Goal: Transaction & Acquisition: Purchase product/service

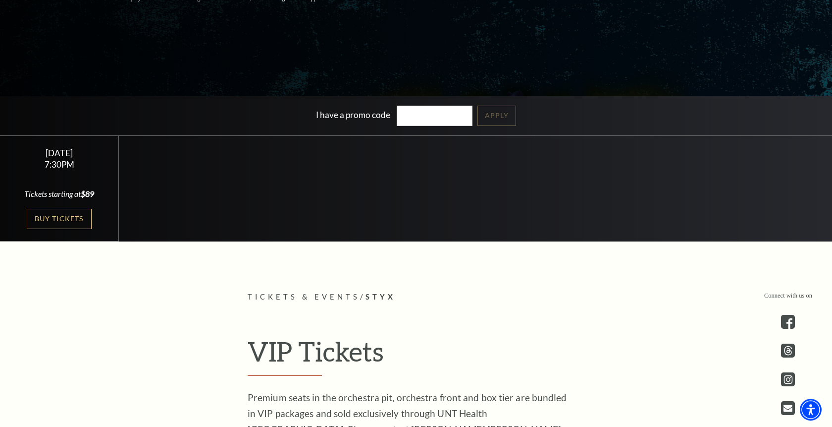
scroll to position [253, 0]
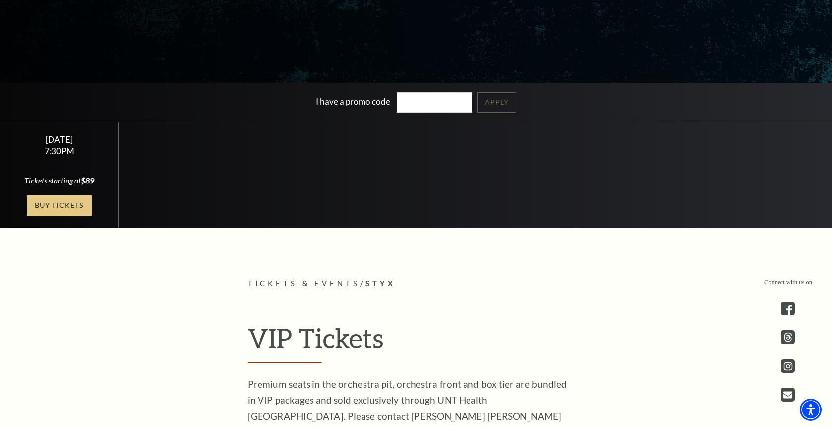
click at [37, 205] on link "Buy Tickets" at bounding box center [59, 205] width 64 height 20
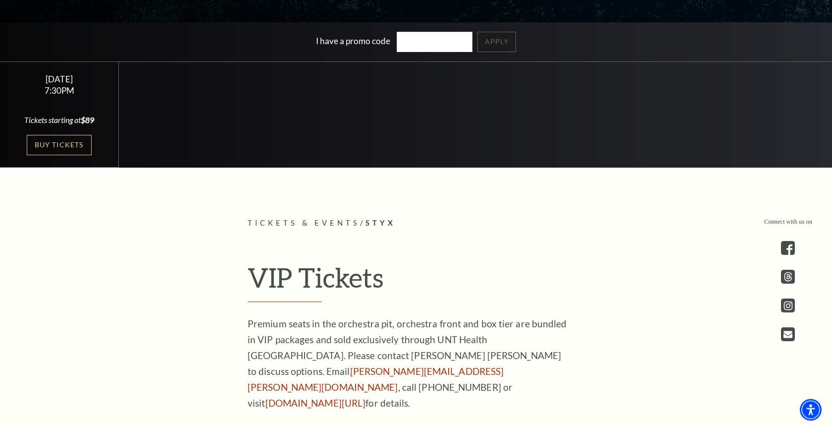
scroll to position [354, 0]
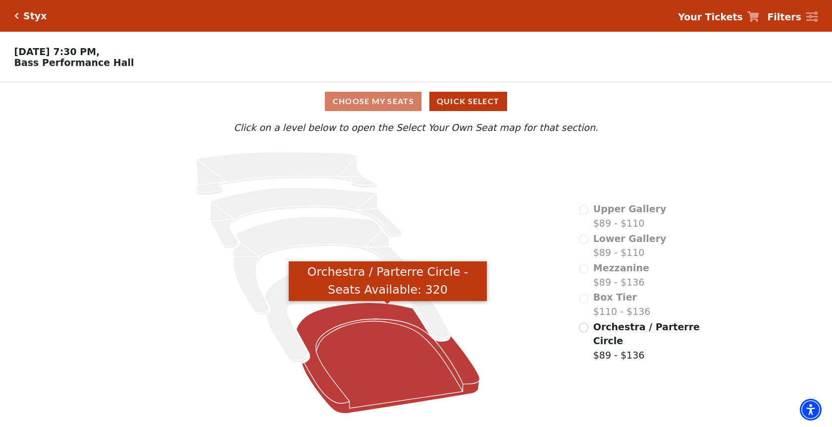
click at [385, 354] on icon "Orchestra / Parterre Circle - Seats Available: 320" at bounding box center [387, 357] width 183 height 110
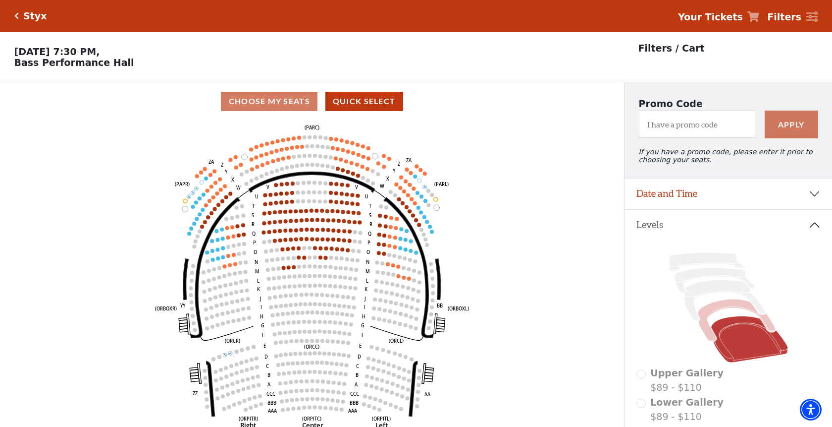
click at [721, 313] on icon at bounding box center [736, 320] width 77 height 42
click at [700, 269] on icon at bounding box center [707, 262] width 76 height 18
click at [705, 280] on icon at bounding box center [715, 280] width 80 height 25
click at [712, 293] on icon at bounding box center [725, 300] width 81 height 41
click at [724, 314] on icon at bounding box center [736, 320] width 77 height 42
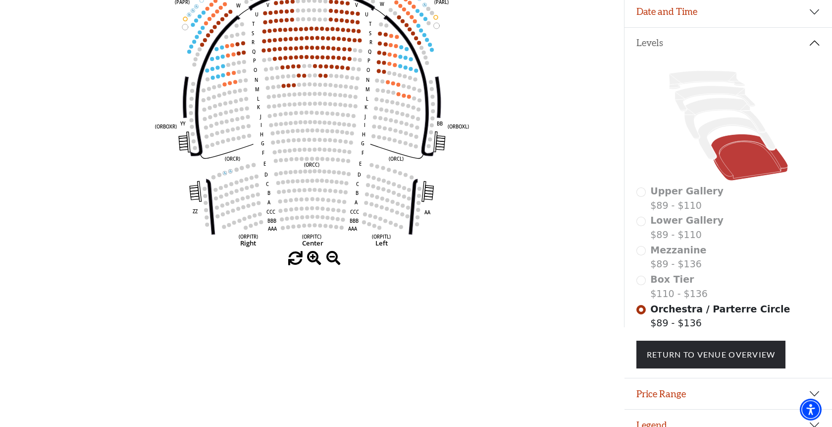
scroll to position [202, 0]
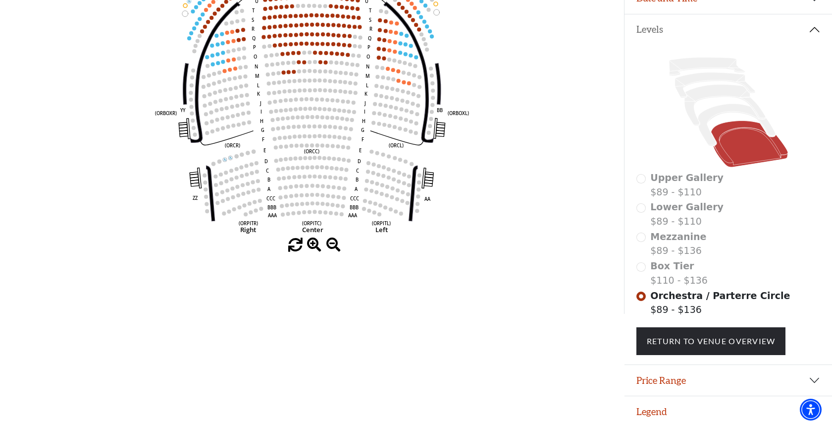
click at [639, 267] on div "Box Tier $110 - $136" at bounding box center [729, 273] width 184 height 28
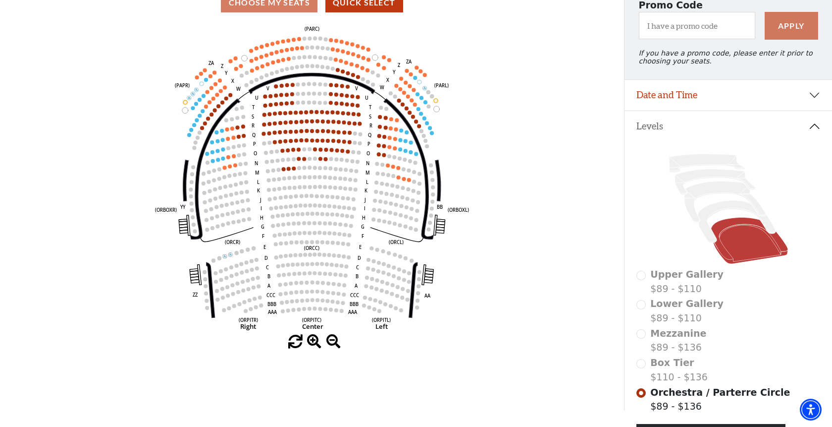
scroll to position [51, 0]
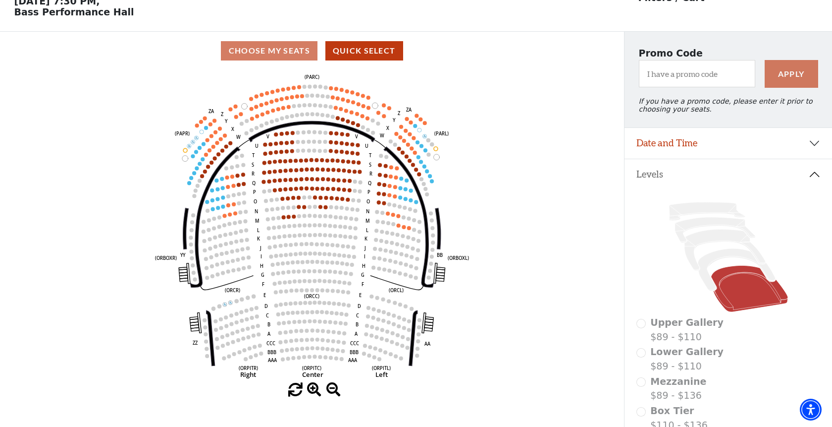
click at [242, 47] on div "Choose My Seats Quick Select" at bounding box center [312, 50] width 624 height 19
click at [241, 55] on div "Choose My Seats Quick Select" at bounding box center [312, 50] width 624 height 19
click at [365, 60] on button "Quick Select" at bounding box center [365, 50] width 78 height 19
